Goal: Navigation & Orientation: Understand site structure

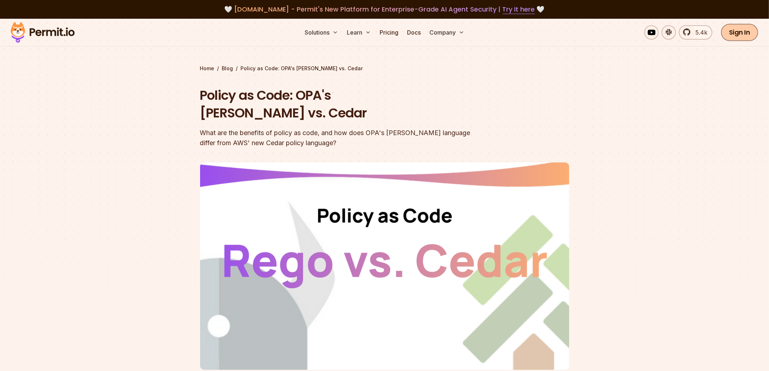
click at [588, 34] on link "Sign In" at bounding box center [739, 32] width 37 height 17
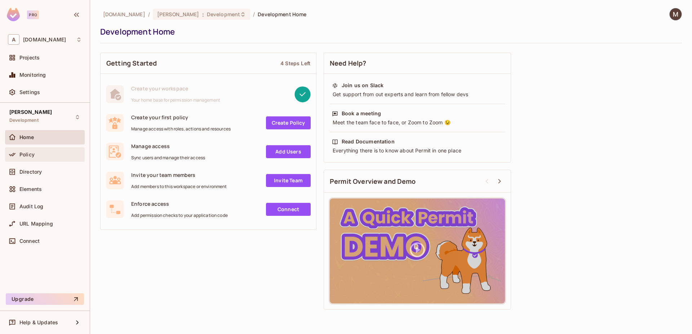
click at [35, 152] on div "Policy" at bounding box center [50, 155] width 62 height 6
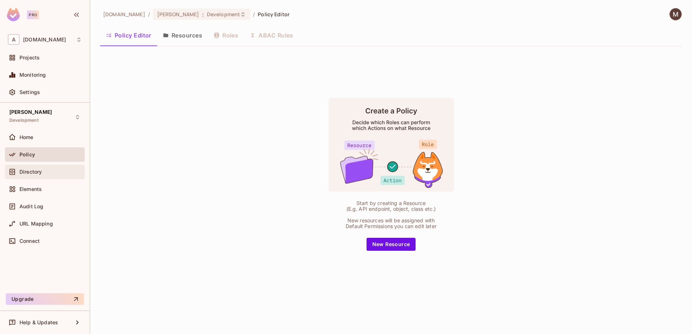
click at [36, 175] on div "Directory" at bounding box center [45, 172] width 74 height 9
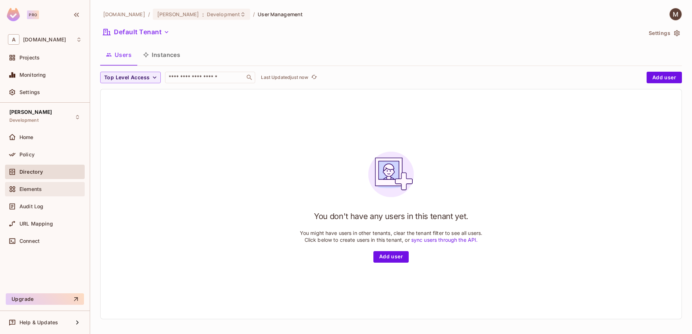
click at [36, 192] on div "Elements" at bounding box center [45, 189] width 74 height 9
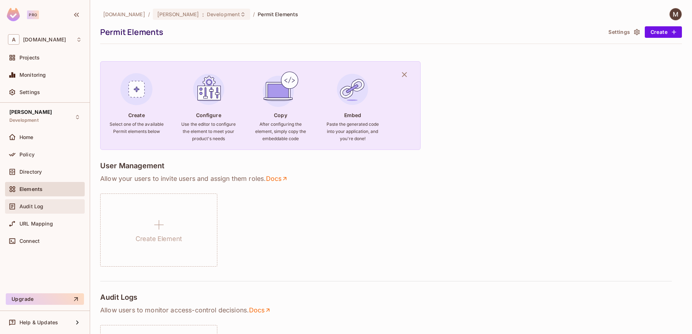
click at [37, 204] on span "Audit Log" at bounding box center [31, 207] width 24 height 6
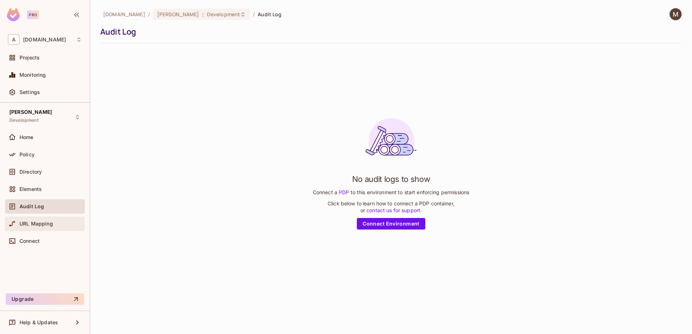
click at [41, 222] on span "URL Mapping" at bounding box center [36, 224] width 34 height 6
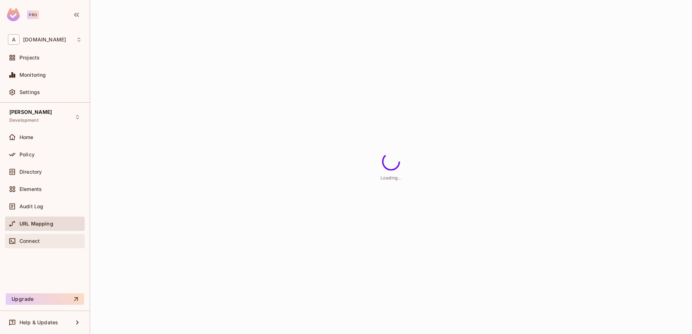
click at [41, 241] on div "Connect" at bounding box center [50, 241] width 62 height 6
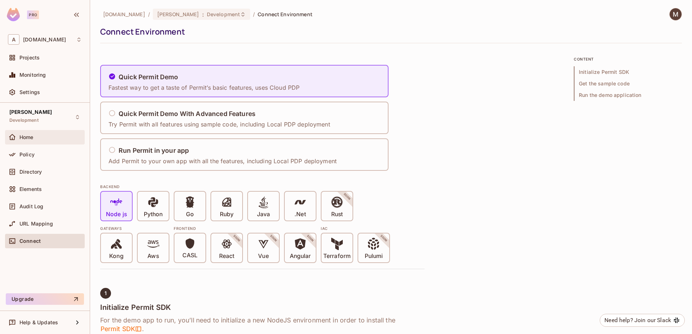
click at [23, 135] on span "Home" at bounding box center [26, 137] width 14 height 6
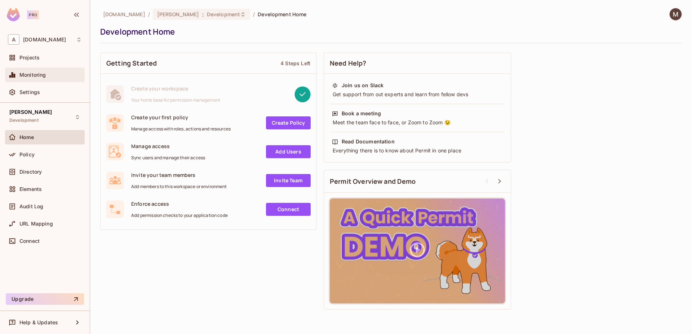
click at [36, 78] on div "Monitoring" at bounding box center [45, 75] width 74 height 9
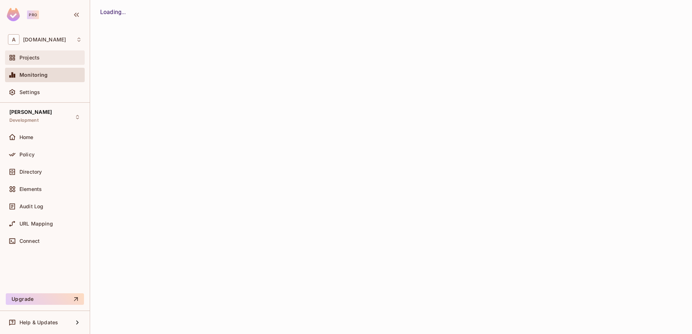
click at [39, 59] on span "Projects" at bounding box center [29, 58] width 20 height 6
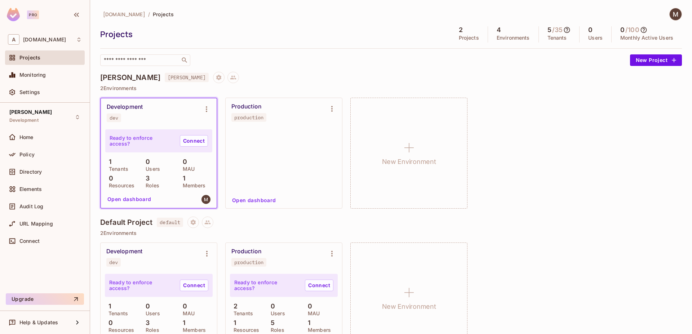
click at [340, 21] on div "amfics.io / Projects Projects 2 Projects 4 Environments 5 / 35 Tenants 0 Users …" at bounding box center [391, 37] width 582 height 58
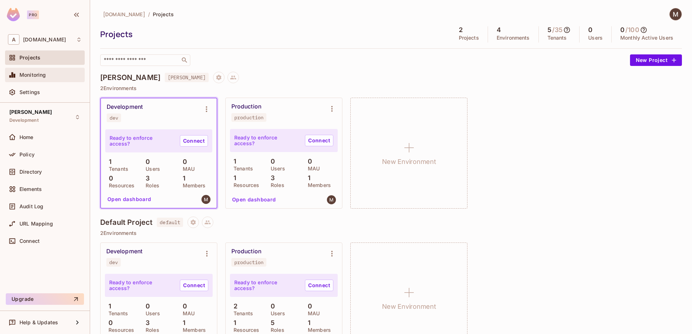
click at [42, 81] on div "Monitoring" at bounding box center [45, 75] width 80 height 14
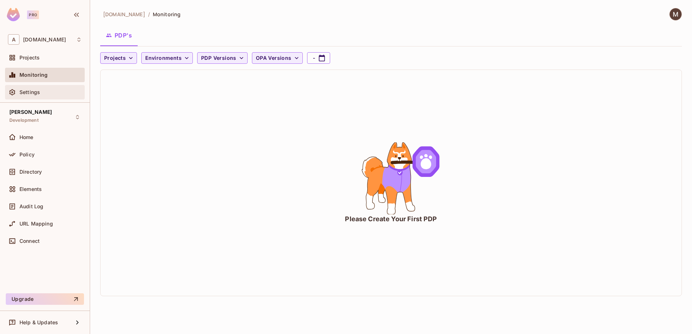
click at [38, 95] on div "Settings" at bounding box center [45, 92] width 74 height 9
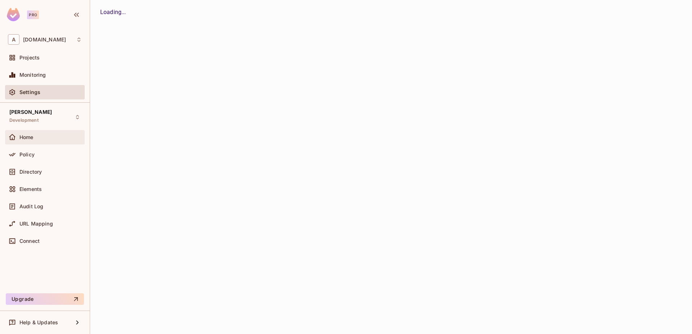
click at [32, 137] on span "Home" at bounding box center [26, 137] width 14 height 6
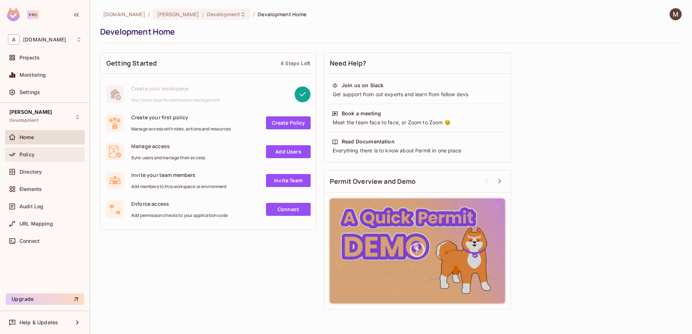
click at [32, 154] on span "Policy" at bounding box center [26, 155] width 15 height 6
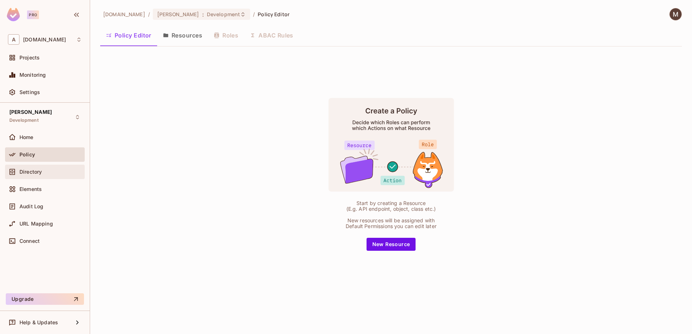
click at [32, 173] on span "Directory" at bounding box center [30, 172] width 22 height 6
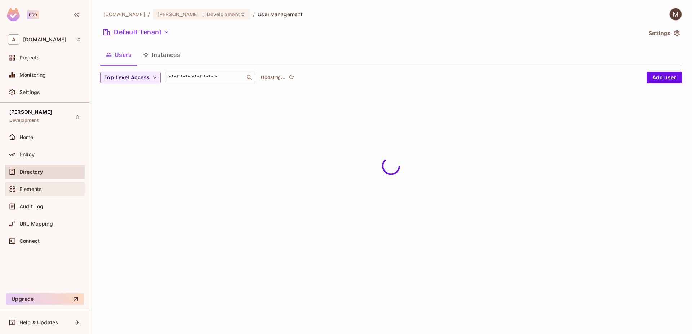
click at [32, 195] on div "Elements" at bounding box center [45, 189] width 80 height 14
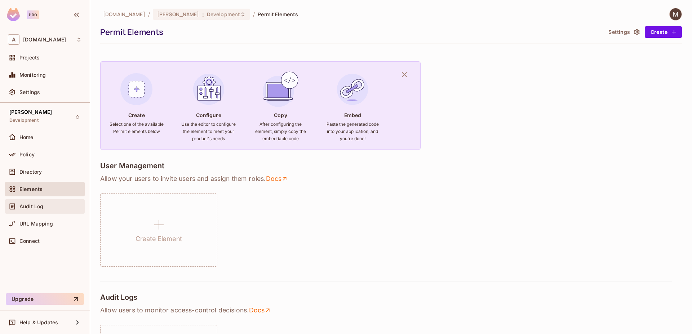
click at [32, 209] on span "Audit Log" at bounding box center [31, 207] width 24 height 6
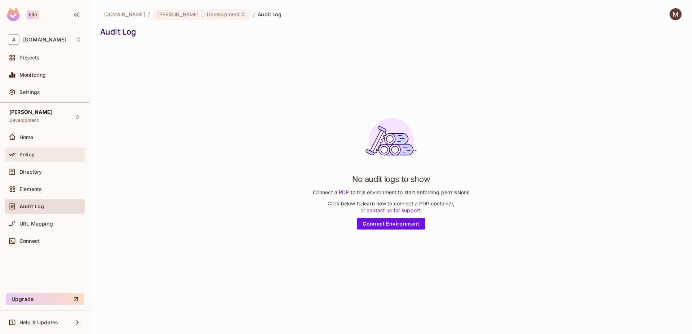
click at [29, 154] on span "Policy" at bounding box center [26, 155] width 15 height 6
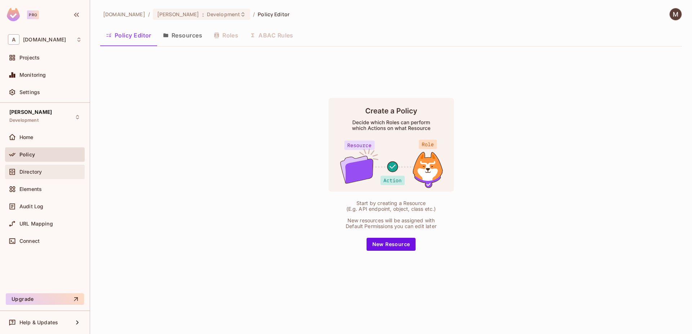
click at [27, 172] on span "Directory" at bounding box center [30, 172] width 22 height 6
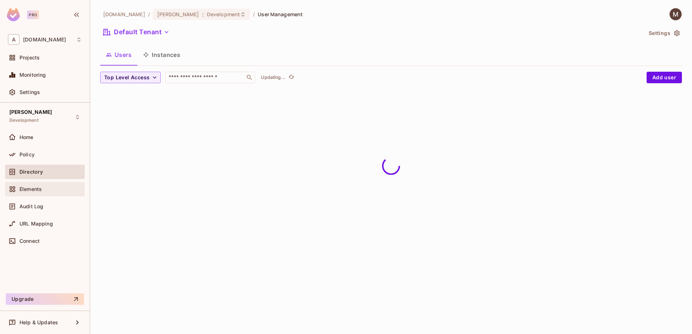
click at [27, 195] on div "Elements" at bounding box center [45, 189] width 80 height 14
